Goal: Task Accomplishment & Management: Manage account settings

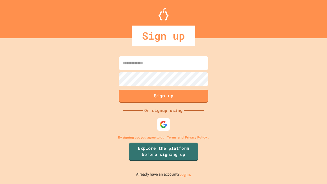
click at [186, 174] on link "Log in." at bounding box center [185, 174] width 12 height 5
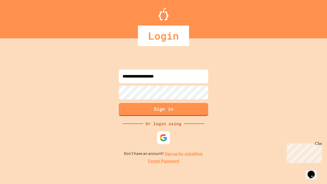
type input "**********"
